Goal: Task Accomplishment & Management: Use online tool/utility

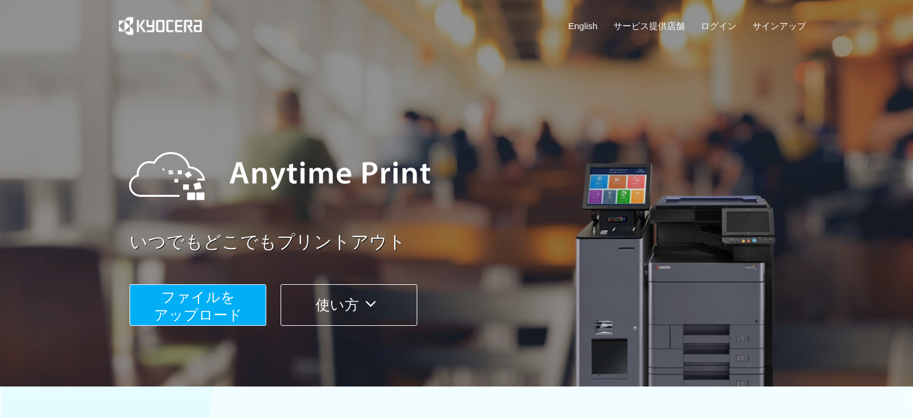
click at [228, 312] on span "ファイルを ​​アップロード" at bounding box center [198, 306] width 89 height 34
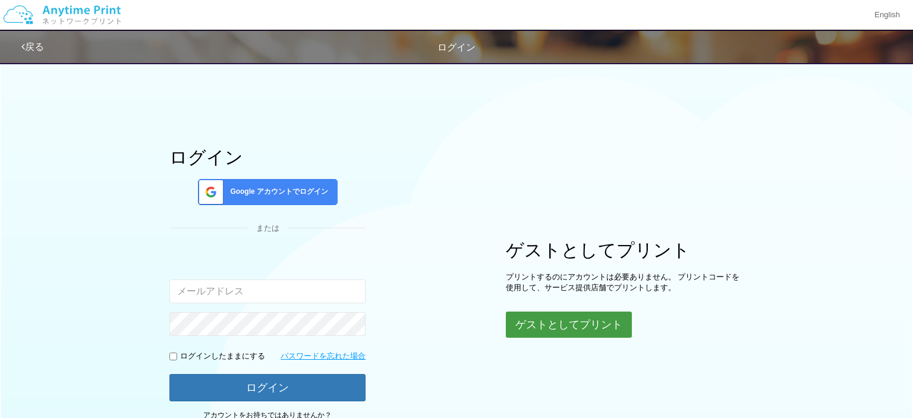
click at [542, 318] on button "ゲストとしてプリント" at bounding box center [569, 325] width 126 height 26
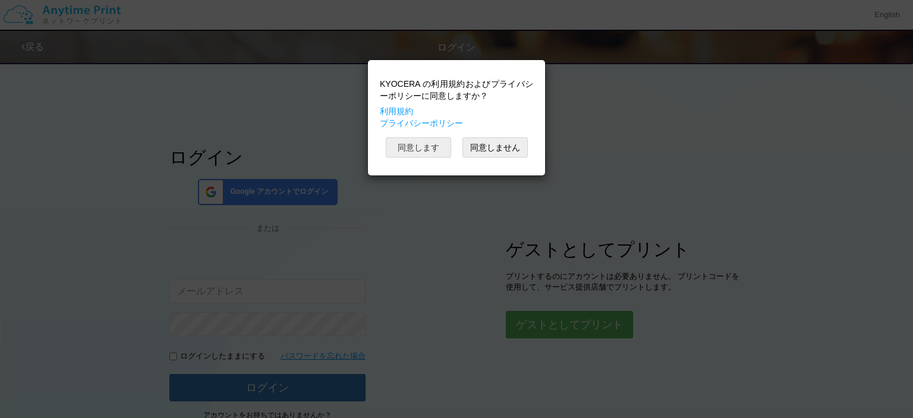
click at [420, 146] on button "同意します" at bounding box center [418, 147] width 65 height 20
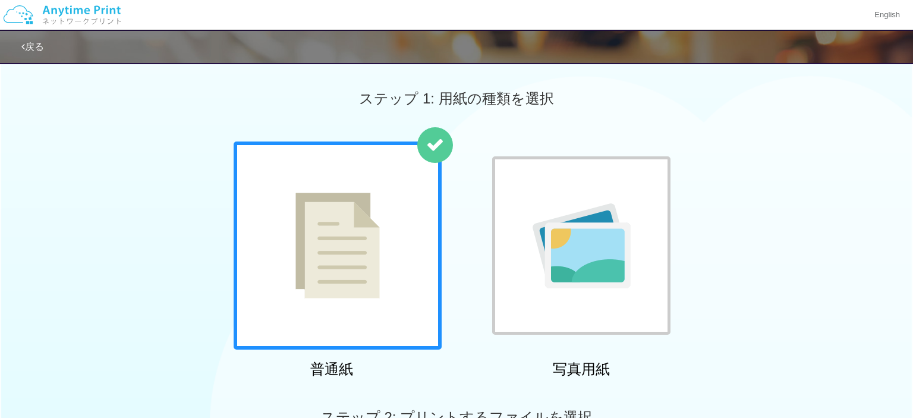
scroll to position [86, 0]
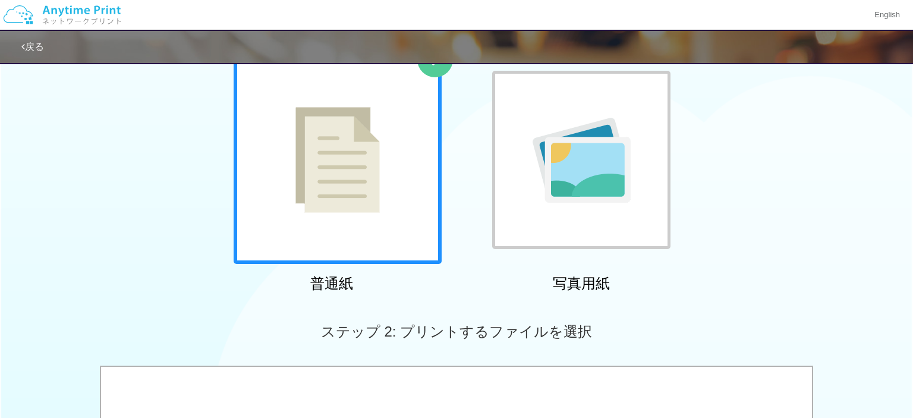
click at [374, 194] on img at bounding box center [338, 160] width 84 height 106
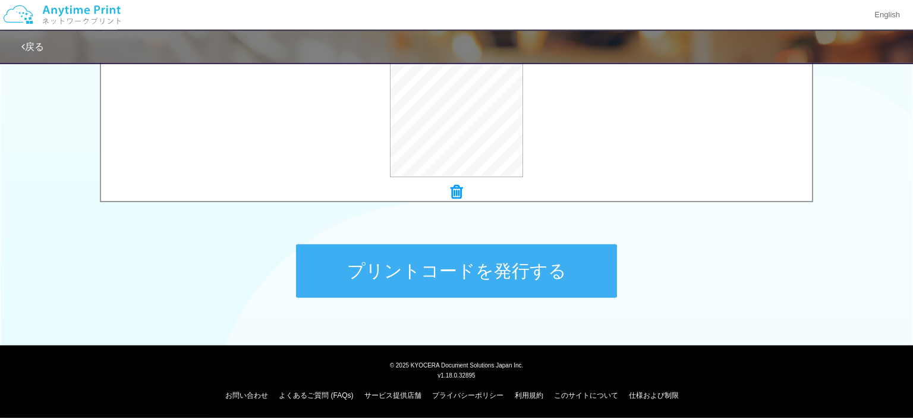
scroll to position [486, 0]
click at [486, 270] on button "プリントコードを発行する" at bounding box center [456, 271] width 321 height 54
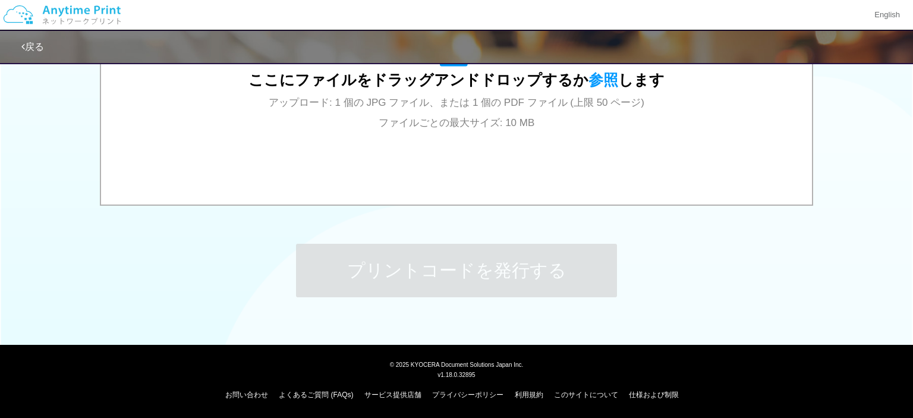
scroll to position [0, 0]
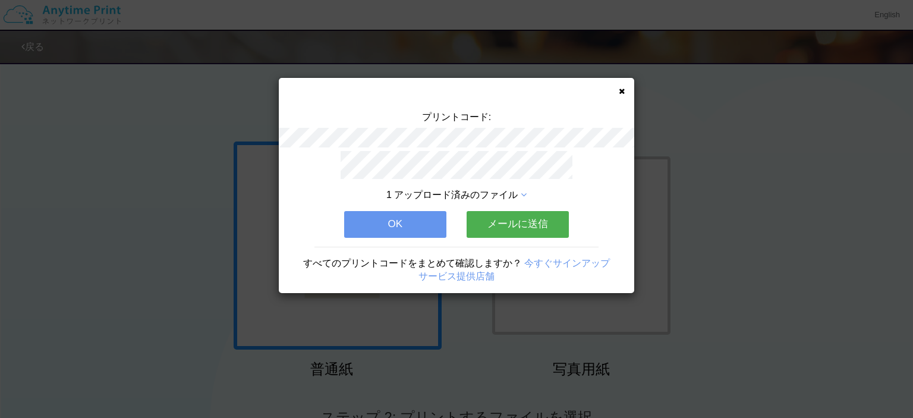
click at [506, 223] on button "メールに送信" at bounding box center [518, 224] width 102 height 26
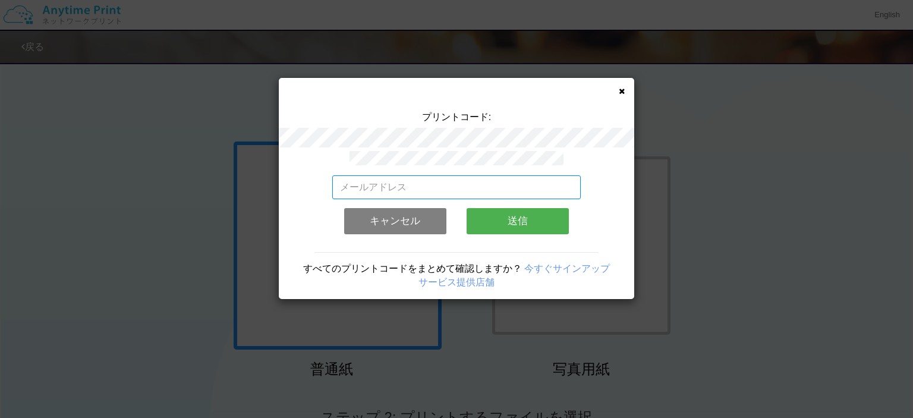
click at [472, 191] on input "email" at bounding box center [456, 187] width 249 height 24
type input "k"
type input "き"
type input "k"
click at [617, 89] on div "プリントコード: k 有効なメールアドレスを入力してください。 このメールアドレスは、すでに別のアカウントと関連付けられています。 キャンセル 送信 すべての…" at bounding box center [457, 188] width 356 height 221
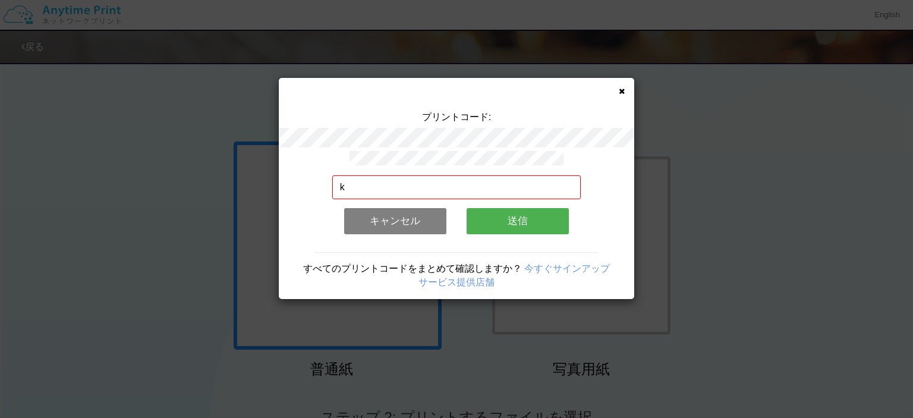
click at [620, 90] on icon at bounding box center [622, 91] width 6 height 8
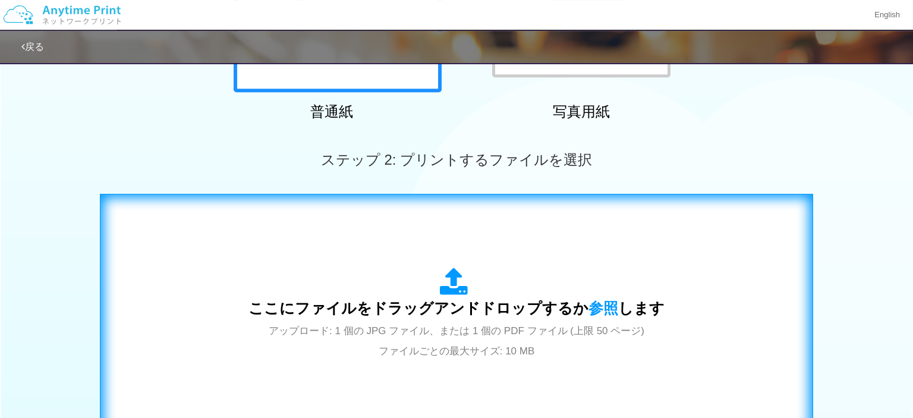
scroll to position [343, 0]
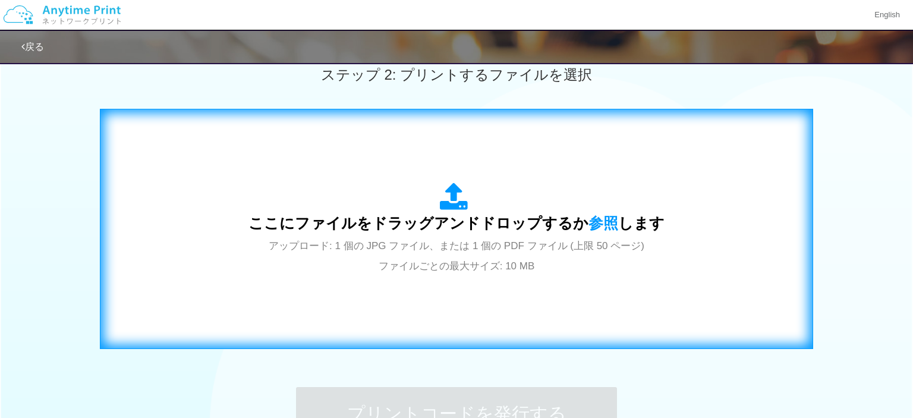
click at [392, 272] on span "アップロード: 1 個の JPG ファイル、または 1 個の PDF ファイル (上限 50 ページ) ファイルごとの最大サイズ: 10 MB" at bounding box center [457, 256] width 376 height 32
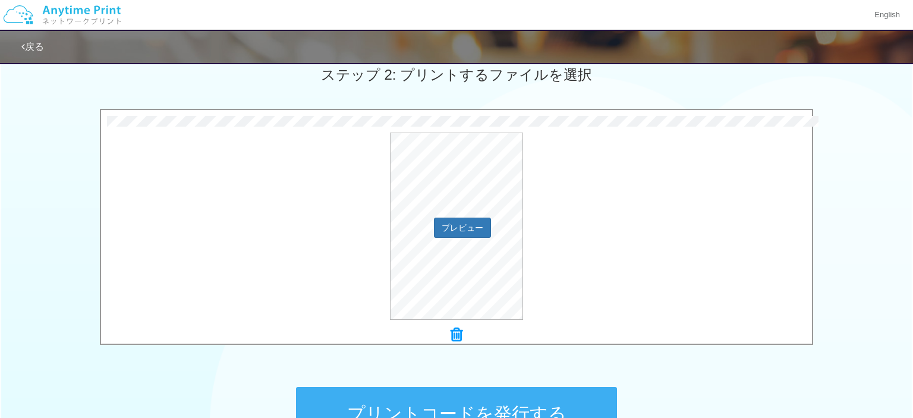
click at [679, 213] on div "プレビュー" at bounding box center [456, 226] width 711 height 187
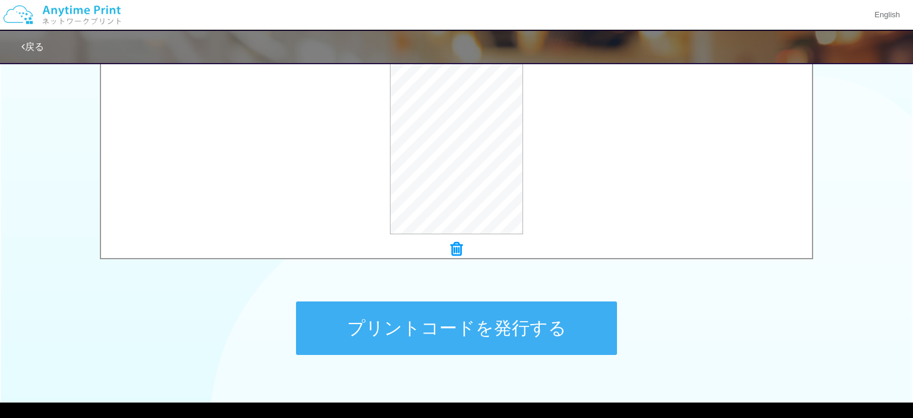
click at [491, 324] on button "プリントコードを発行する" at bounding box center [456, 329] width 321 height 54
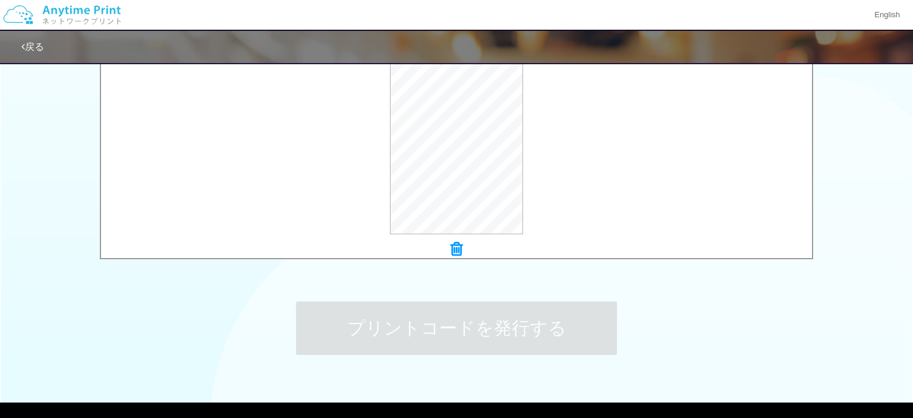
scroll to position [0, 0]
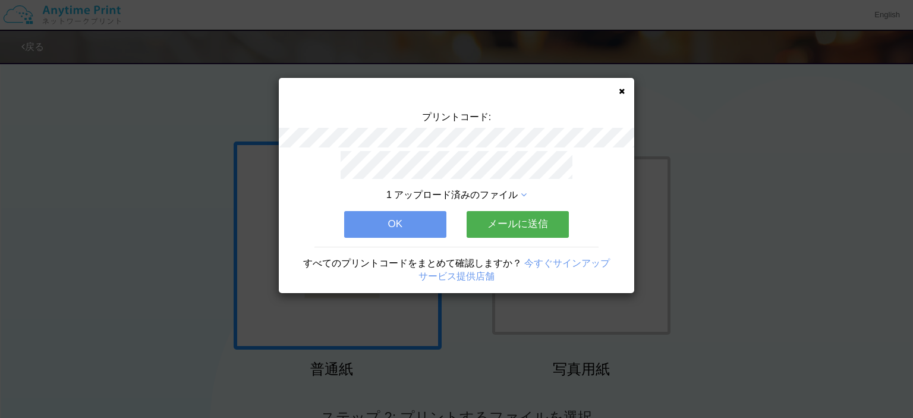
click at [623, 90] on icon at bounding box center [622, 91] width 6 height 8
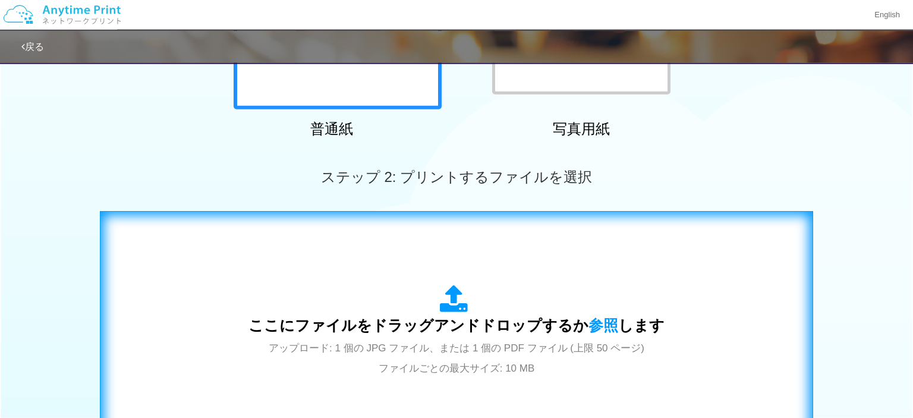
scroll to position [343, 0]
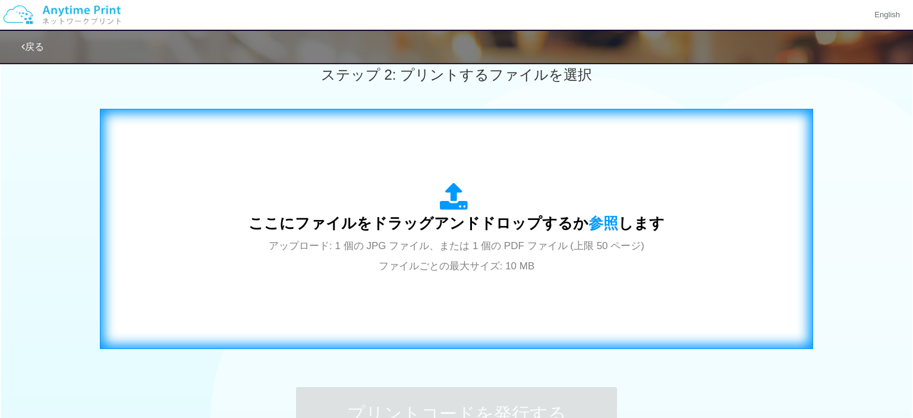
click at [398, 252] on span "アップロード: 1 個の JPG ファイル、または 1 個の PDF ファイル (上限 50 ページ) ファイルごとの最大サイズ: 10 MB" at bounding box center [457, 256] width 376 height 32
click at [400, 310] on div "ここにファイルをドラッグアンドドロップするか 参照 します アップロード: 1 個の JPG ファイル、または 1 個の PDF ファイル (上限 50 ペー…" at bounding box center [456, 228] width 689 height 215
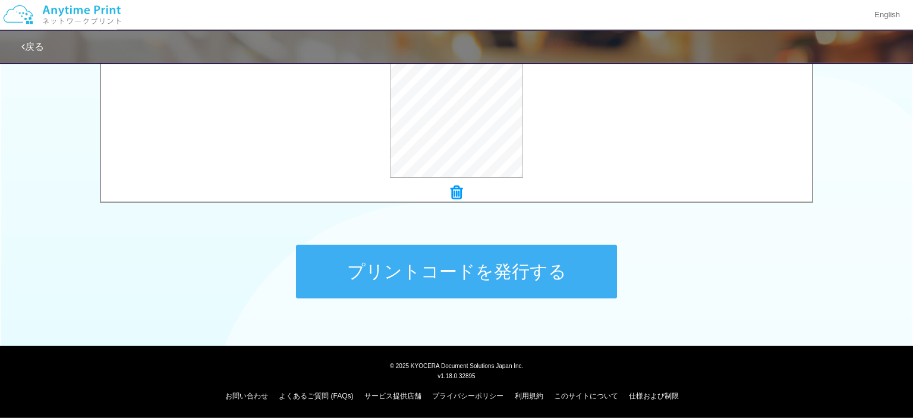
scroll to position [486, 0]
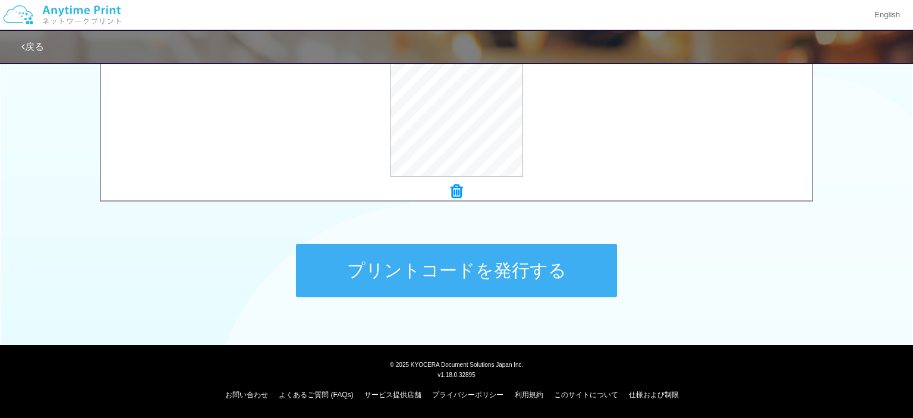
click at [473, 282] on button "プリントコードを発行する" at bounding box center [456, 271] width 321 height 54
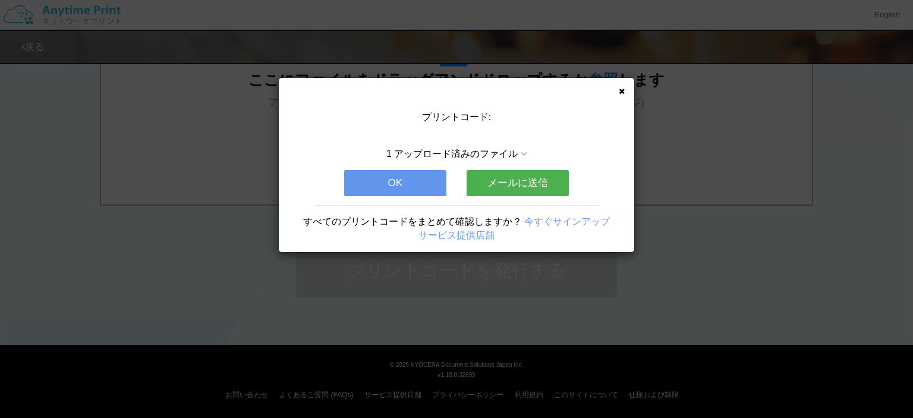
scroll to position [0, 0]
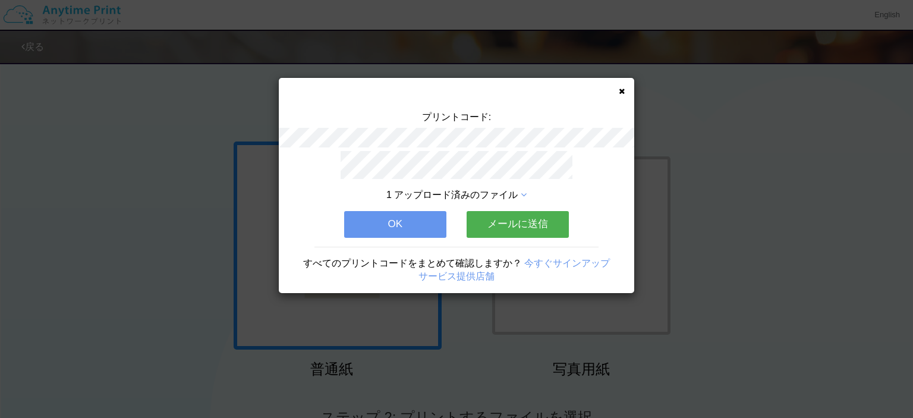
click at [63, 213] on div "プリントコード: 1 アップロード済みのファイル OK メールに送信 すべてのプリントコードをまとめて確認しますか？ 今すぐサインアップ サービス提供店舗" at bounding box center [456, 209] width 913 height 418
click at [623, 91] on icon at bounding box center [622, 91] width 6 height 8
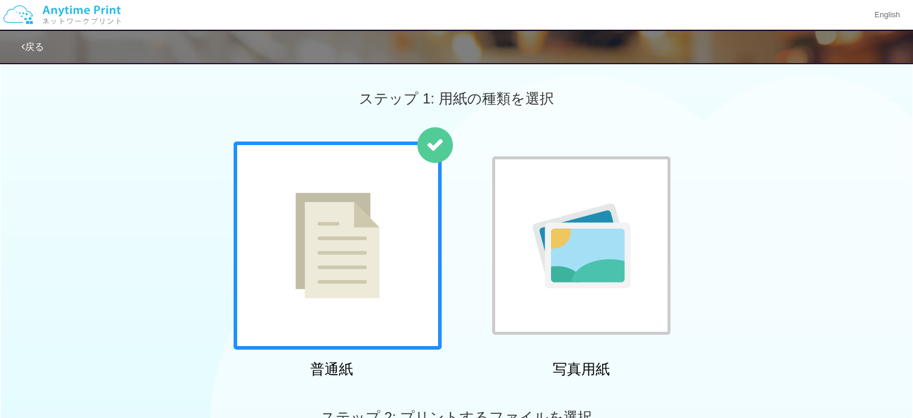
click at [332, 248] on img at bounding box center [338, 246] width 84 height 106
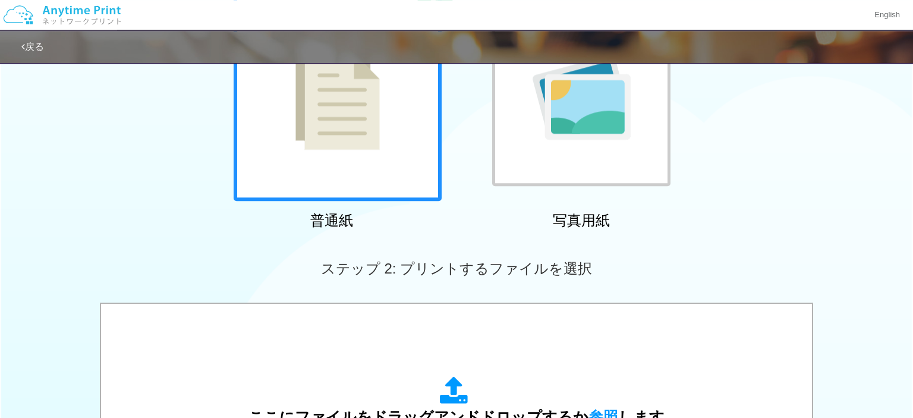
scroll to position [257, 0]
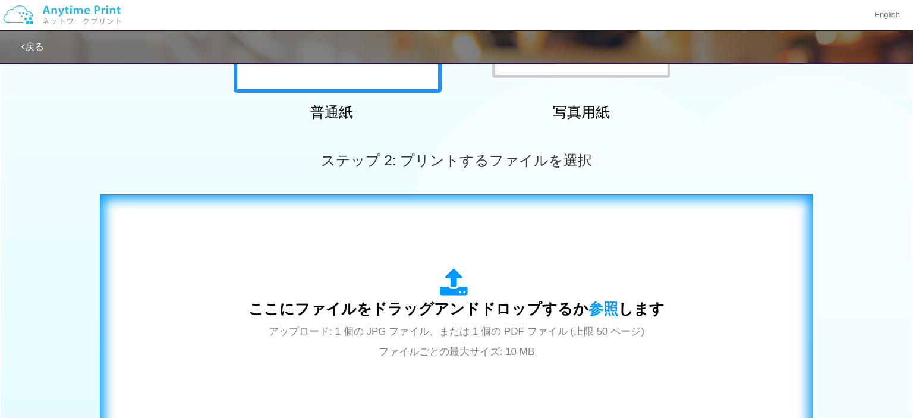
click at [385, 273] on div "ここにファイルをドラッグアンドドロップするか 参照 します アップロード: 1 個の JPG ファイル、または 1 個の PDF ファイル (上限 50 ペー…" at bounding box center [457, 314] width 416 height 93
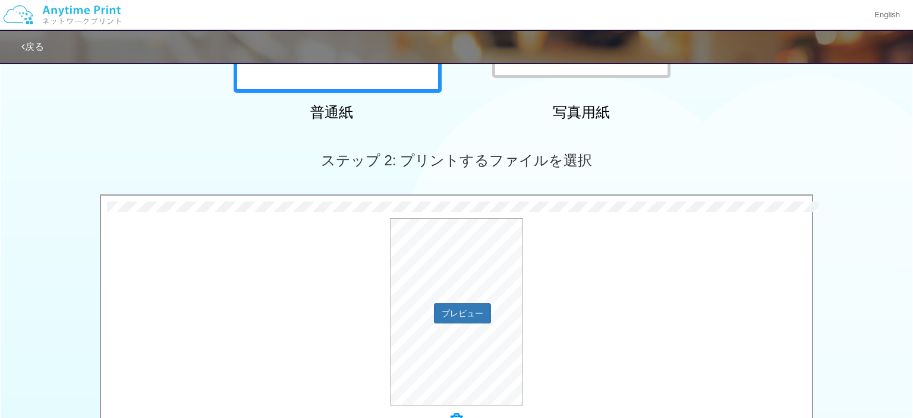
click at [703, 231] on div "プレビュー" at bounding box center [456, 311] width 711 height 187
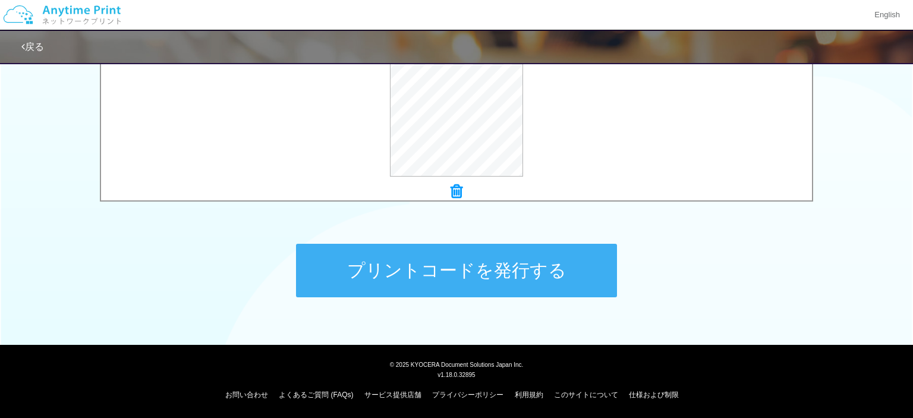
click at [524, 277] on button "プリントコードを発行する" at bounding box center [456, 271] width 321 height 54
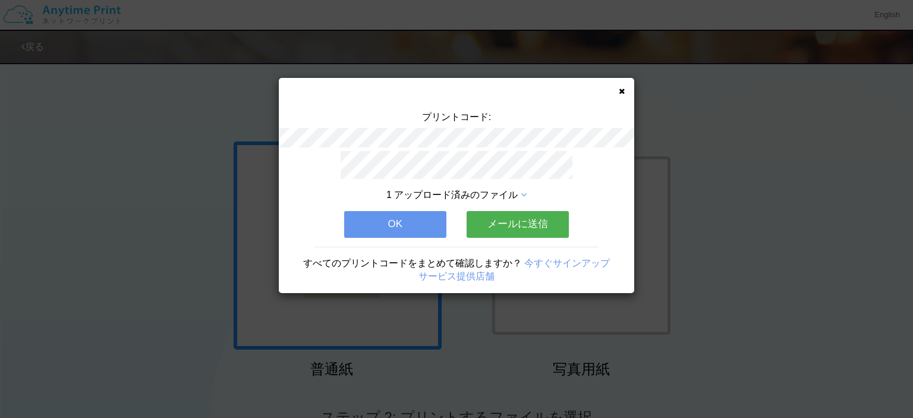
click at [513, 224] on button "メールに送信" at bounding box center [518, 224] width 102 height 26
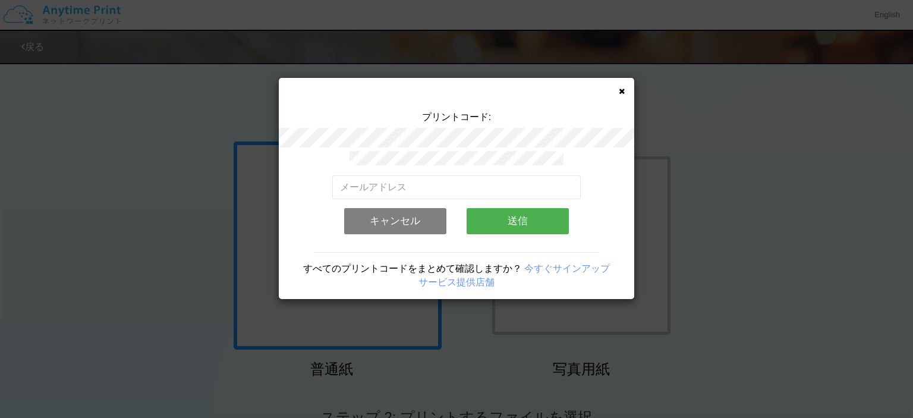
click at [620, 84] on div "プリントコード: 有効なメールアドレスを入力してください。 このメールアドレスは、すでに別のアカウントと関連付けられています。 キャンセル 送信 すべてのプリ…" at bounding box center [457, 188] width 356 height 221
click at [621, 92] on icon at bounding box center [622, 91] width 6 height 8
